Goal: Check status: Check status

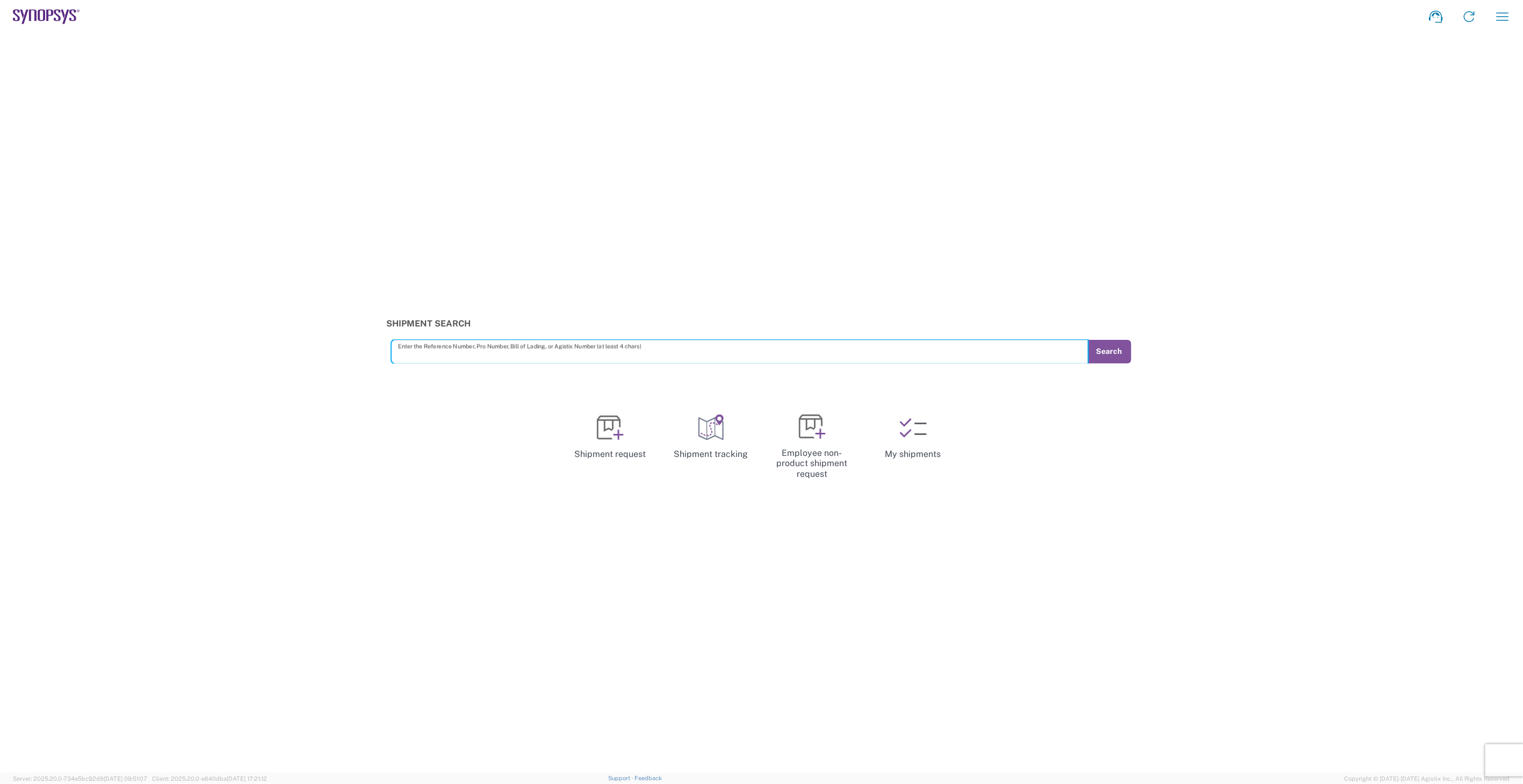
click at [1500, 18] on icon "button" at bounding box center [1502, 16] width 17 height 17
click at [1359, 114] on link "My shipments" at bounding box center [1423, 116] width 177 height 21
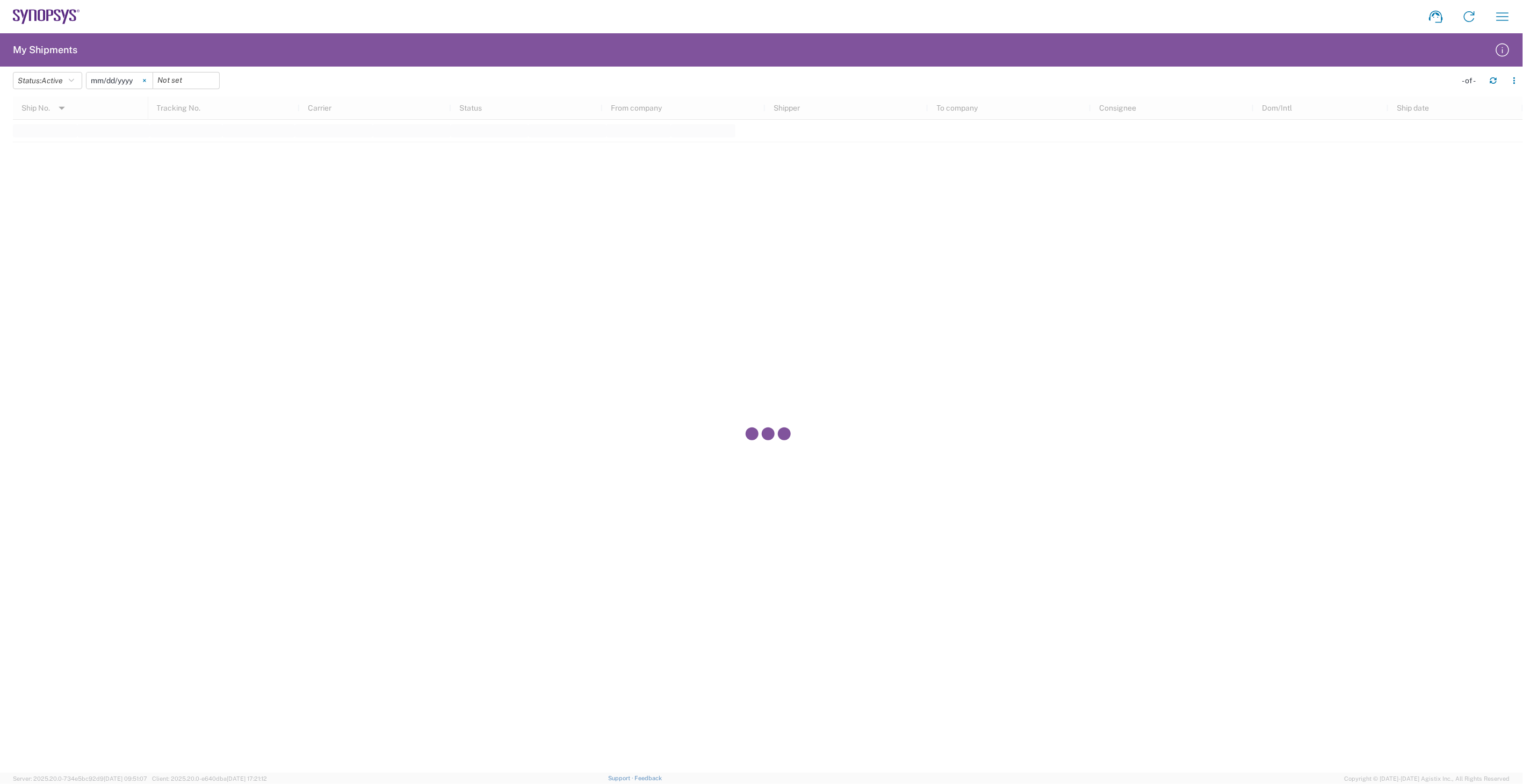
click at [145, 79] on svg-icon at bounding box center [145, 81] width 16 height 16
click at [74, 77] on icon "button" at bounding box center [71, 80] width 6 height 7
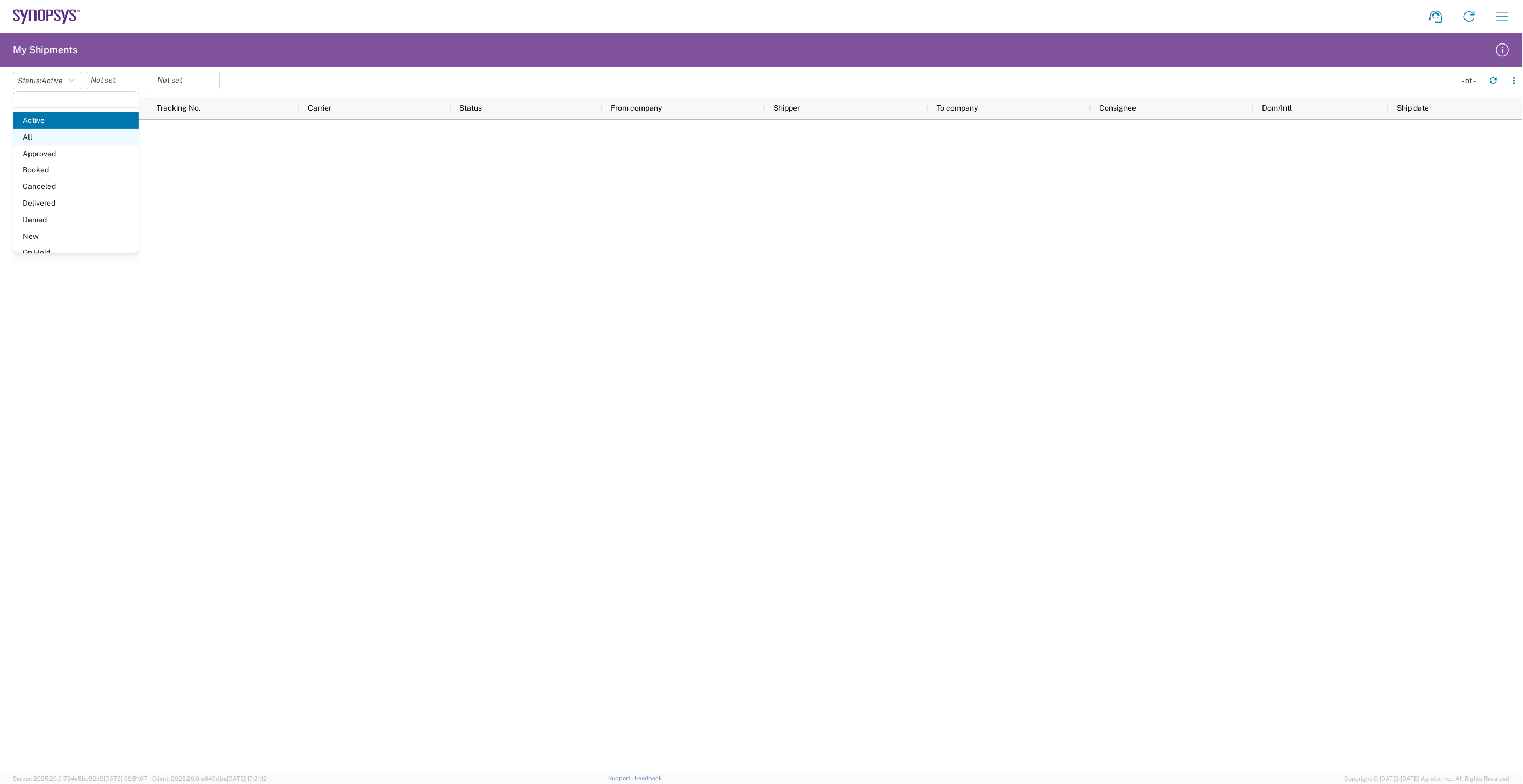
click at [57, 136] on span "All" at bounding box center [75, 137] width 125 height 16
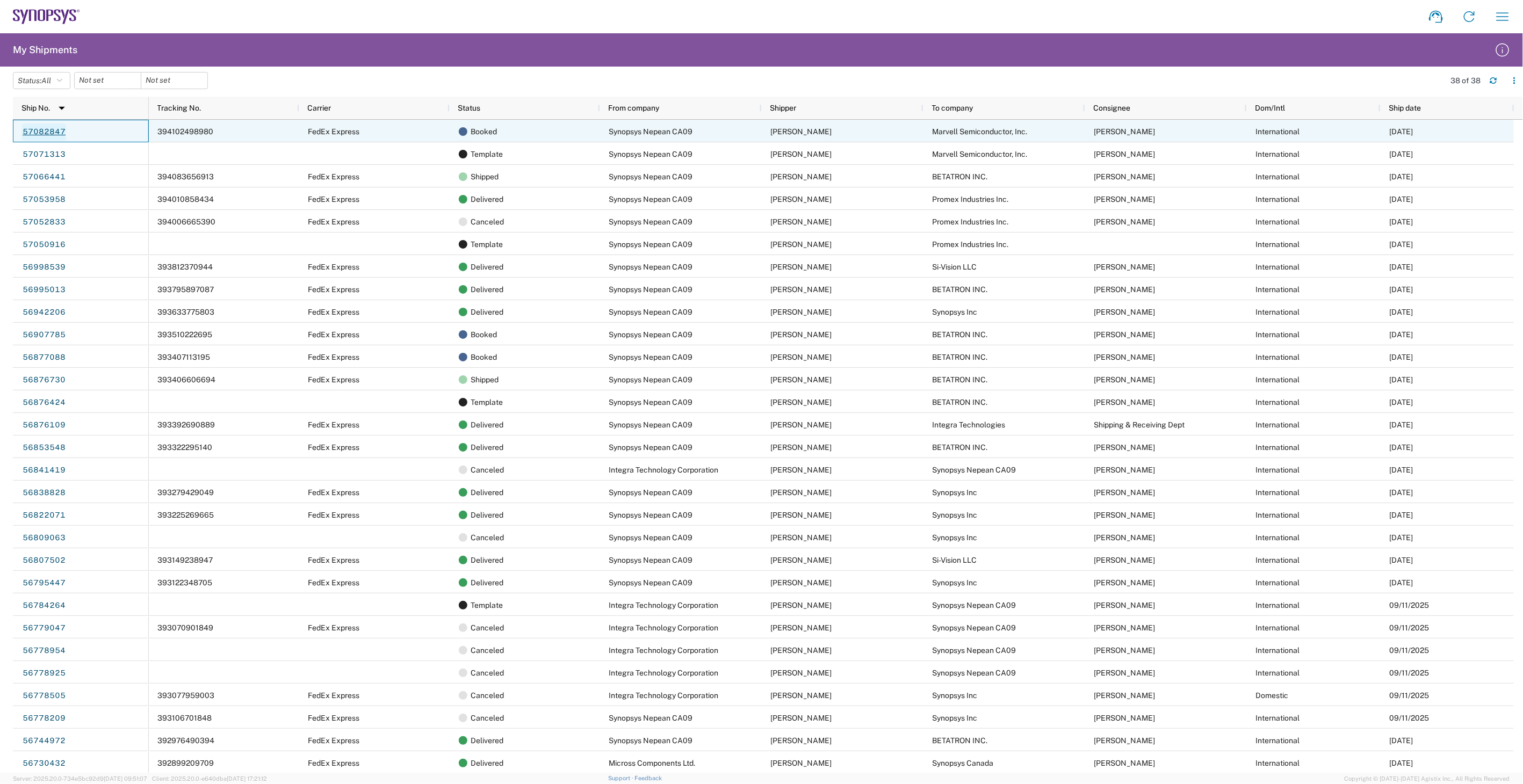
click at [42, 132] on link "57082847" at bounding box center [44, 131] width 44 height 17
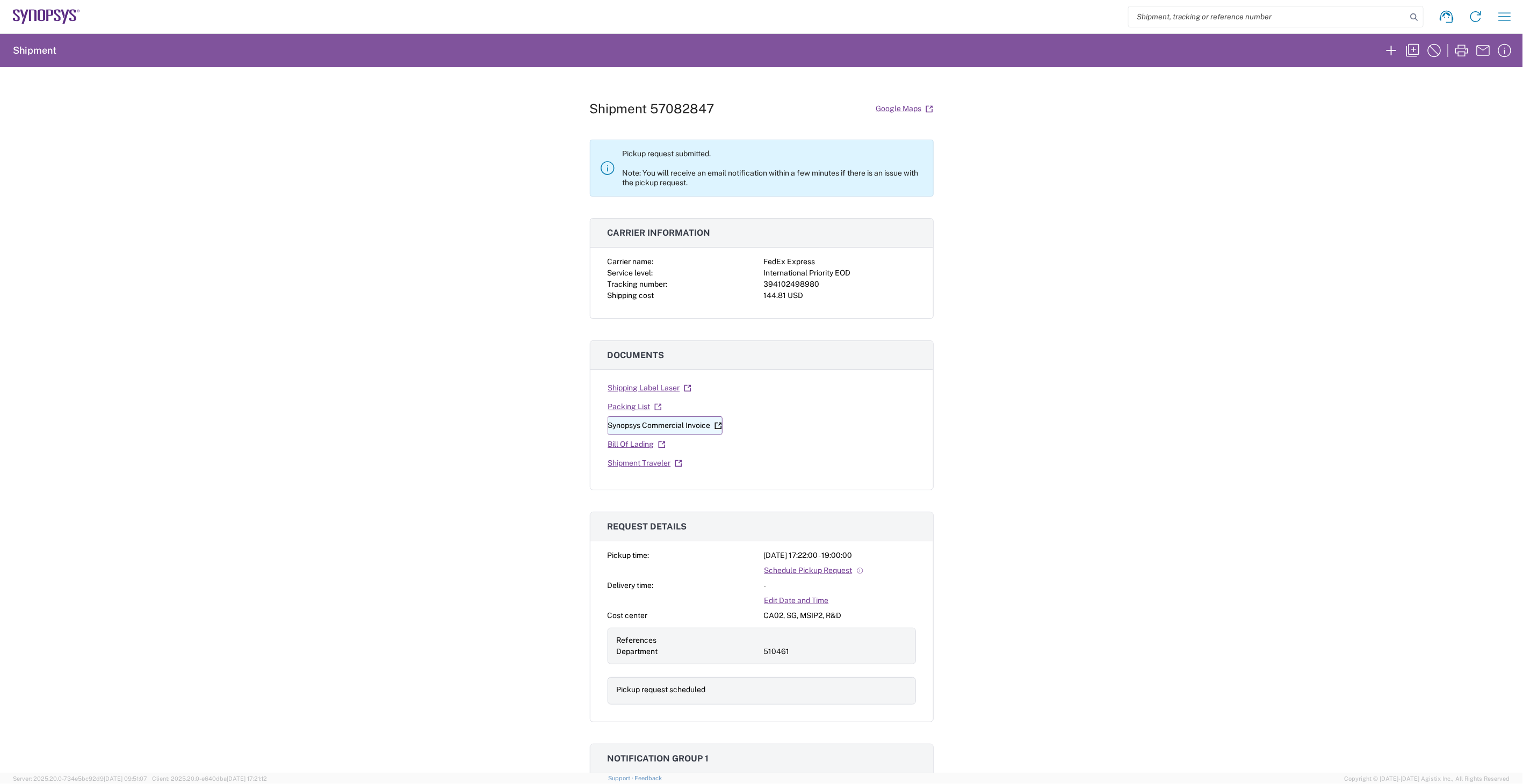
click at [646, 428] on link "Synopsys Commercial Invoice" at bounding box center [665, 425] width 115 height 19
